Goal: Find specific page/section: Find specific page/section

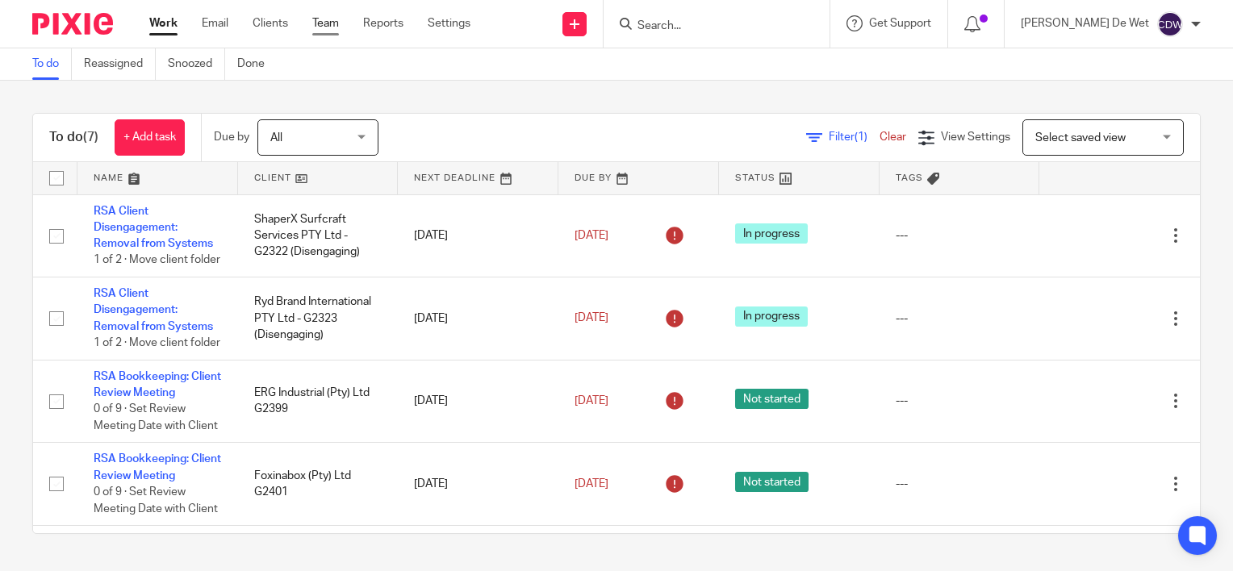
click at [324, 28] on link "Team" at bounding box center [325, 23] width 27 height 16
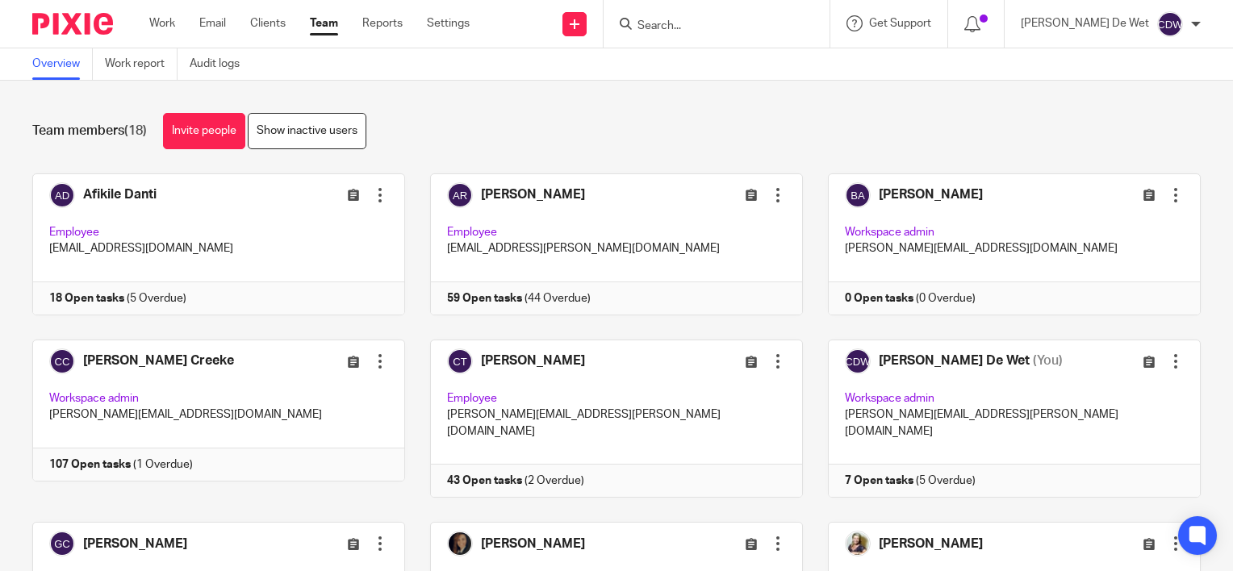
click at [278, 27] on link "Clients" at bounding box center [268, 23] width 36 height 16
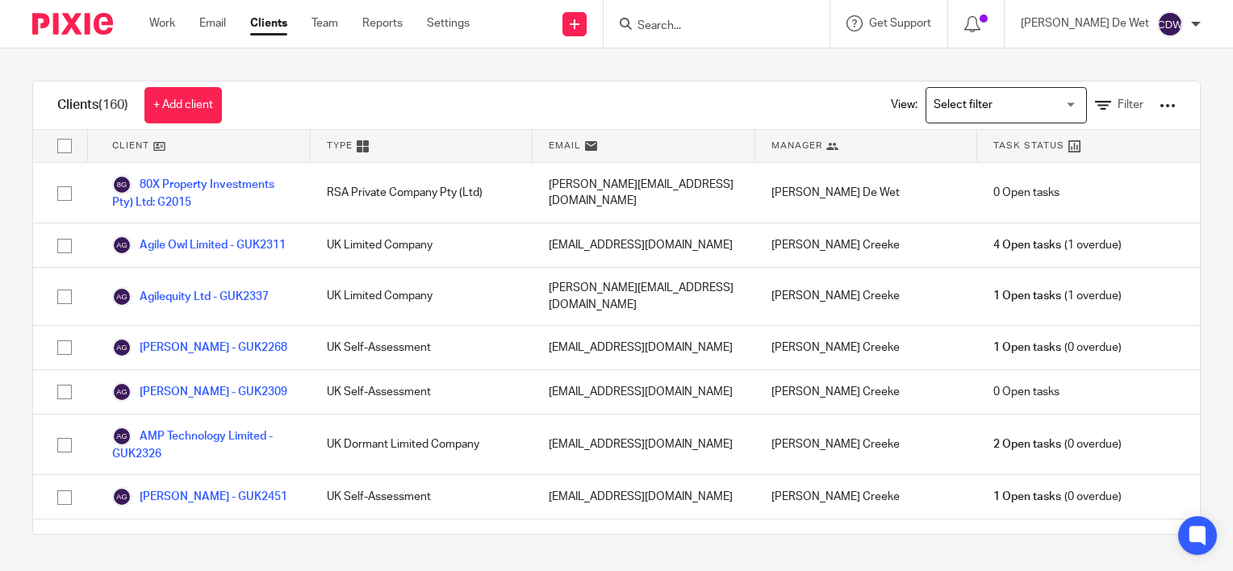
click at [736, 25] on input "Search" at bounding box center [708, 26] width 145 height 15
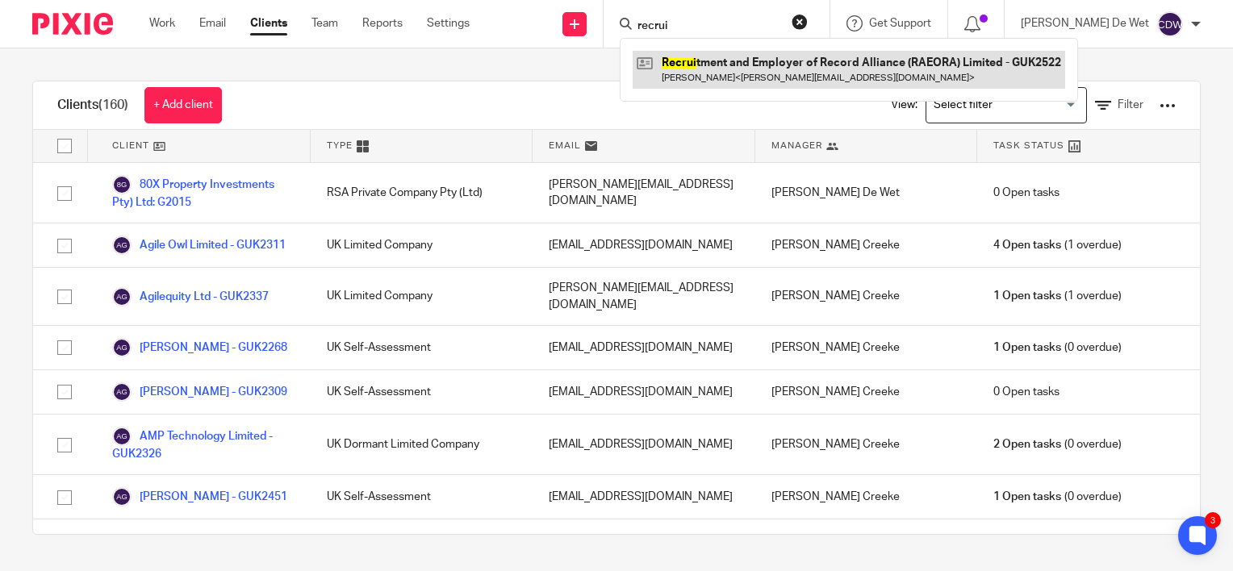
type input "recrui"
click at [826, 73] on link at bounding box center [849, 69] width 433 height 37
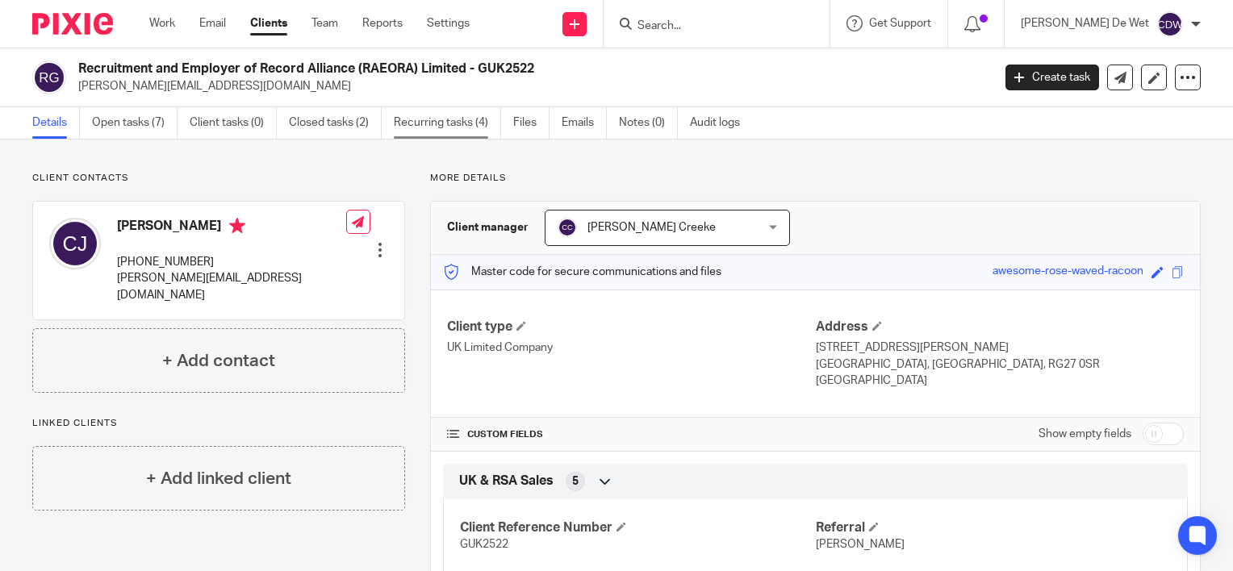
click at [424, 129] on link "Recurring tasks (4)" at bounding box center [447, 122] width 107 height 31
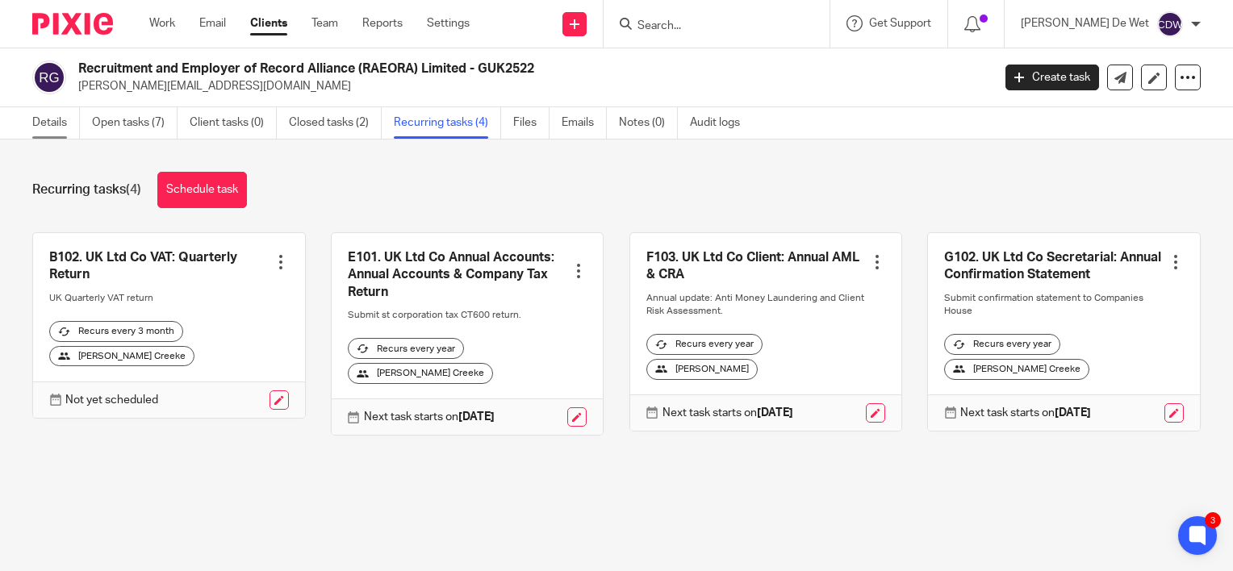
click at [54, 126] on link "Details" at bounding box center [56, 122] width 48 height 31
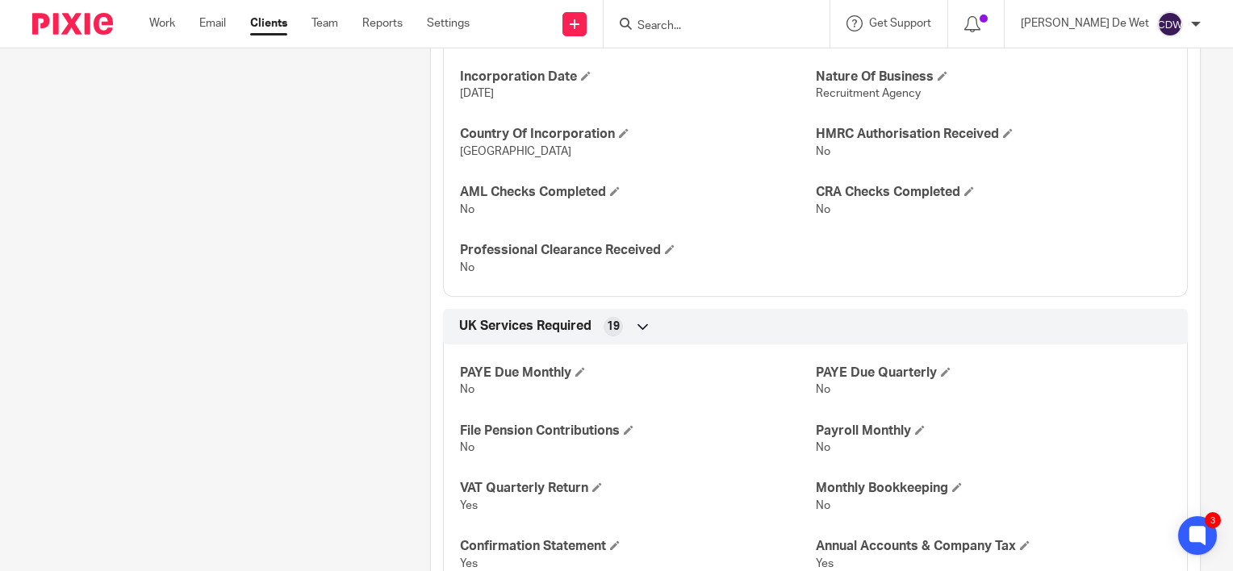
scroll to position [918, 0]
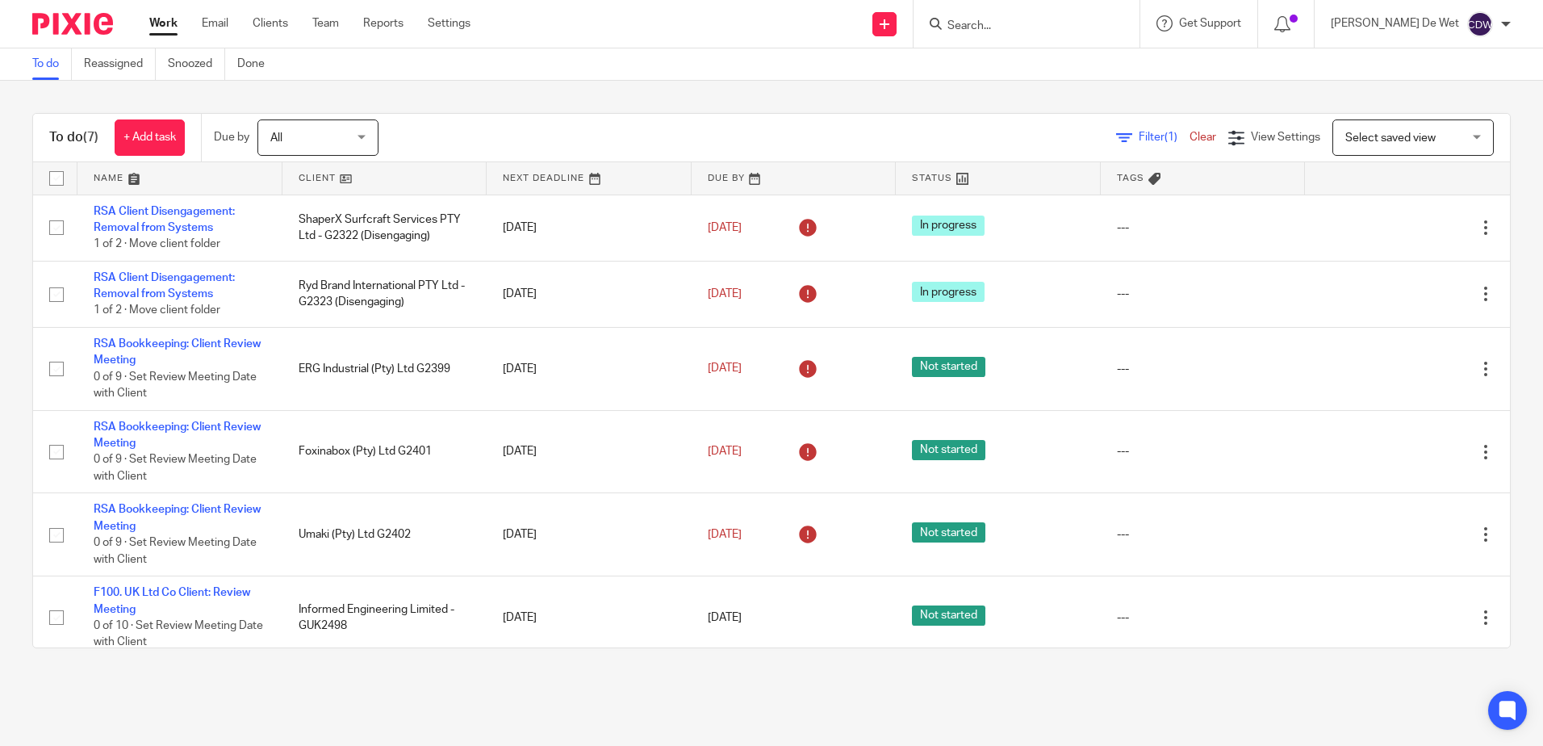
click at [1029, 27] on input "Search" at bounding box center [1018, 26] width 145 height 15
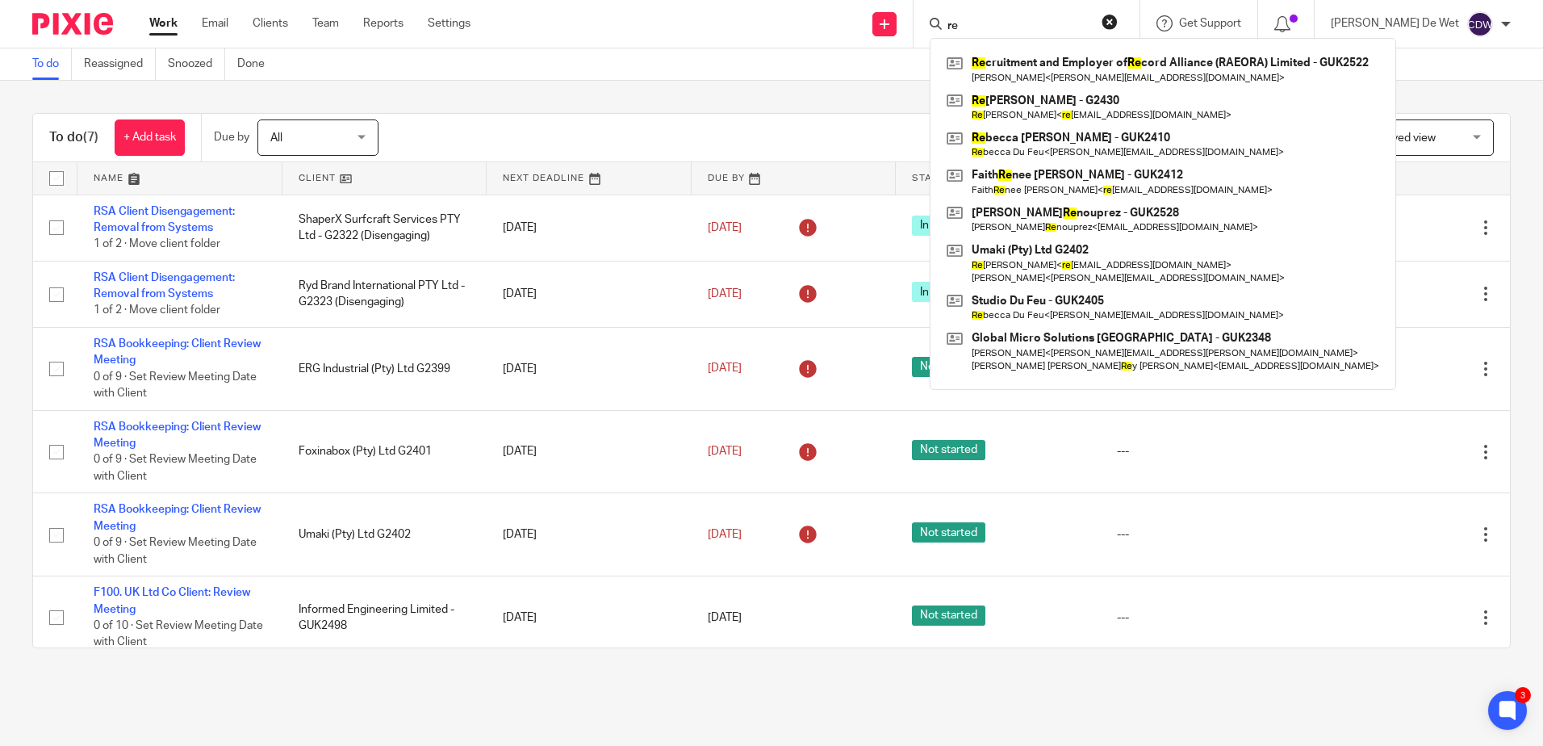
type input "re"
